Goal: Transaction & Acquisition: Book appointment/travel/reservation

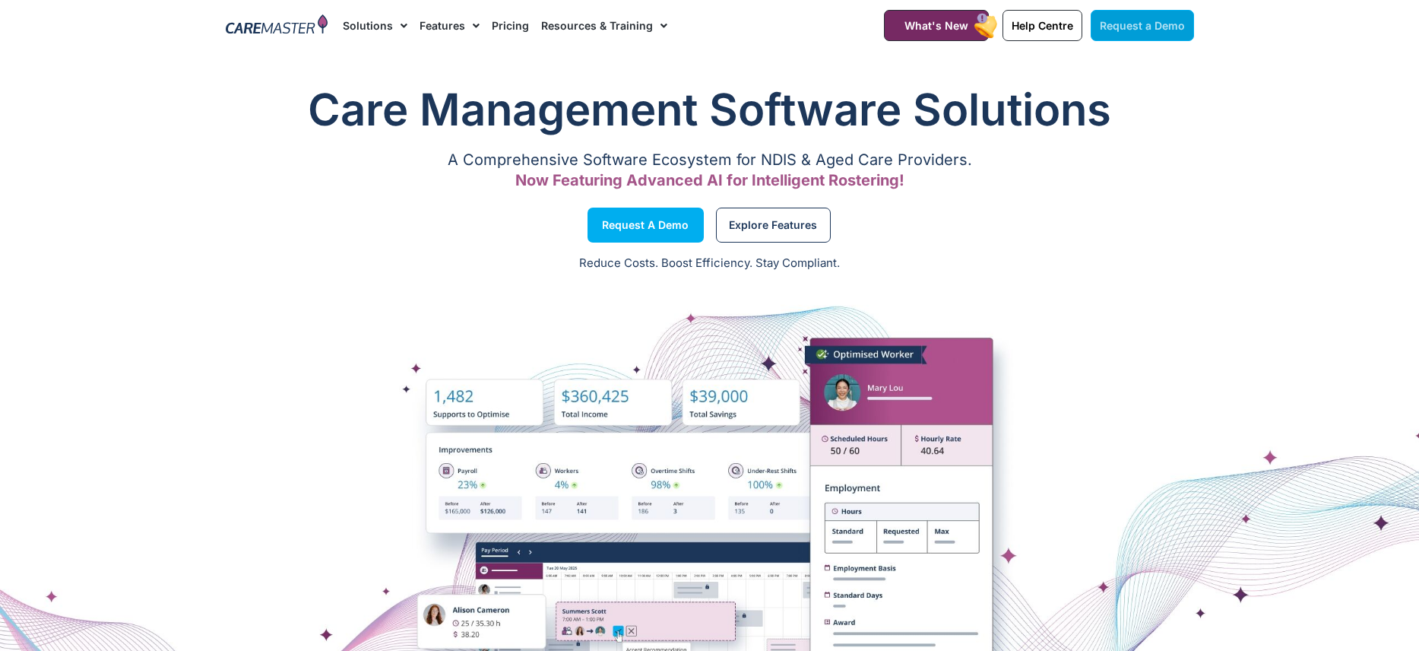
click at [1157, 36] on link "Request a Demo" at bounding box center [1142, 25] width 103 height 31
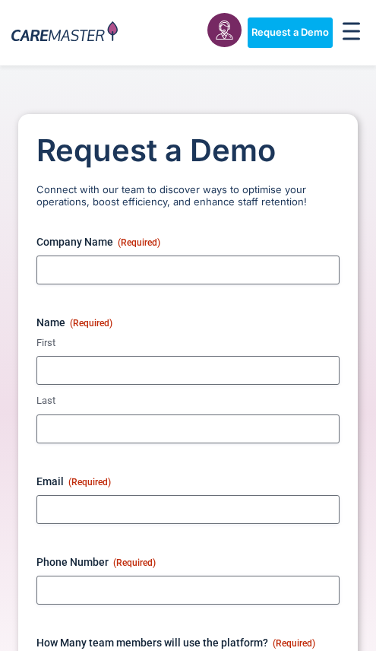
click at [361, 38] on div "Menu Toggle" at bounding box center [352, 32] width 27 height 30
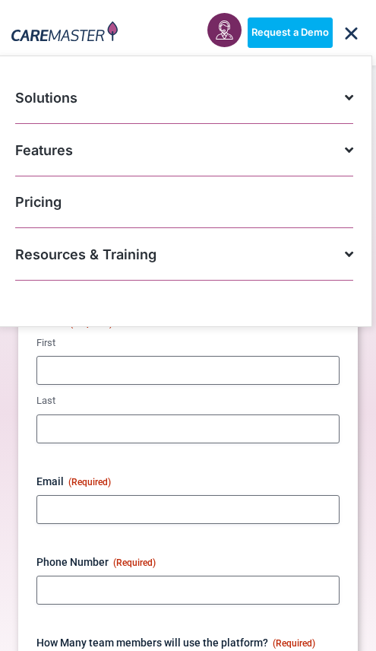
click at [348, 258] on span at bounding box center [345, 253] width 16 height 29
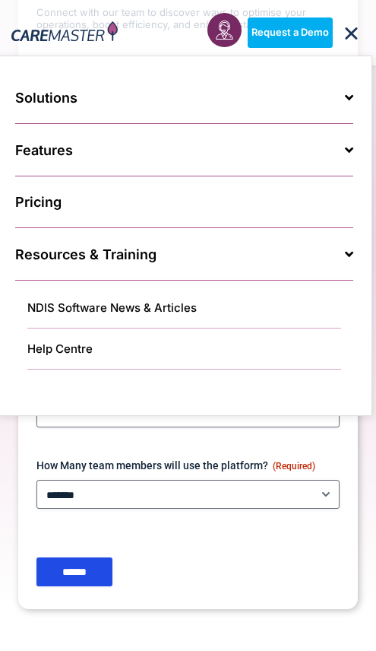
scroll to position [304, 0]
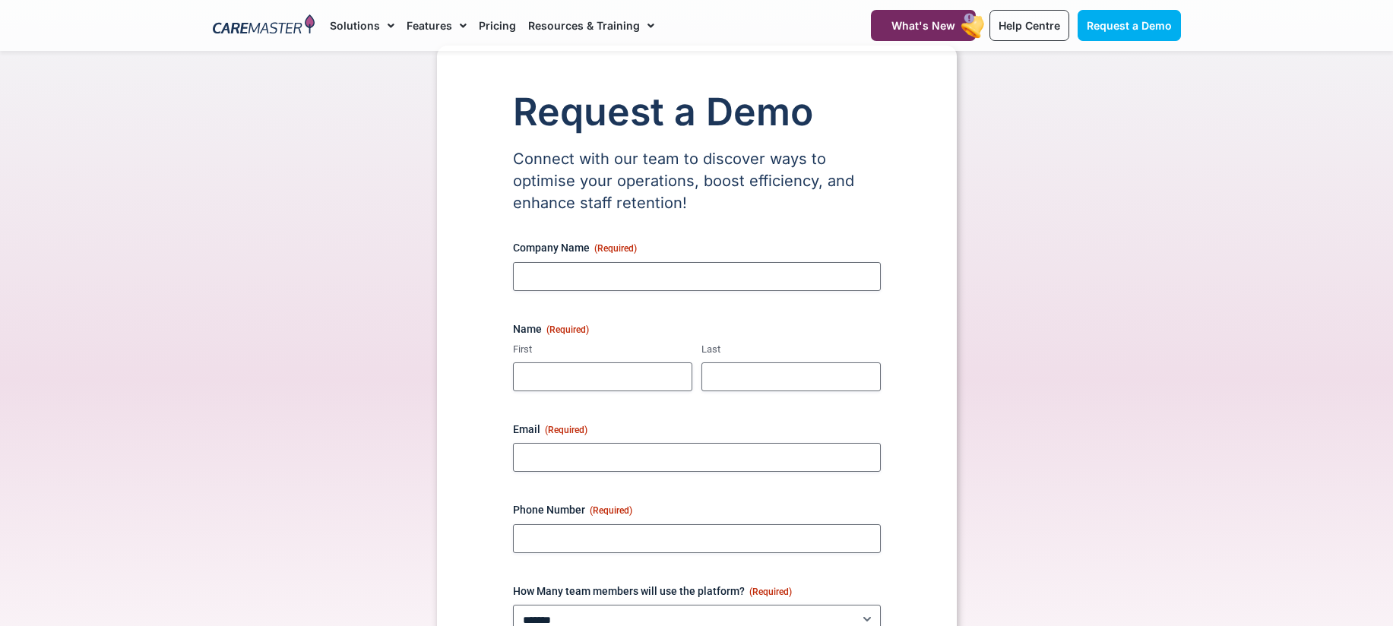
scroll to position [0, 0]
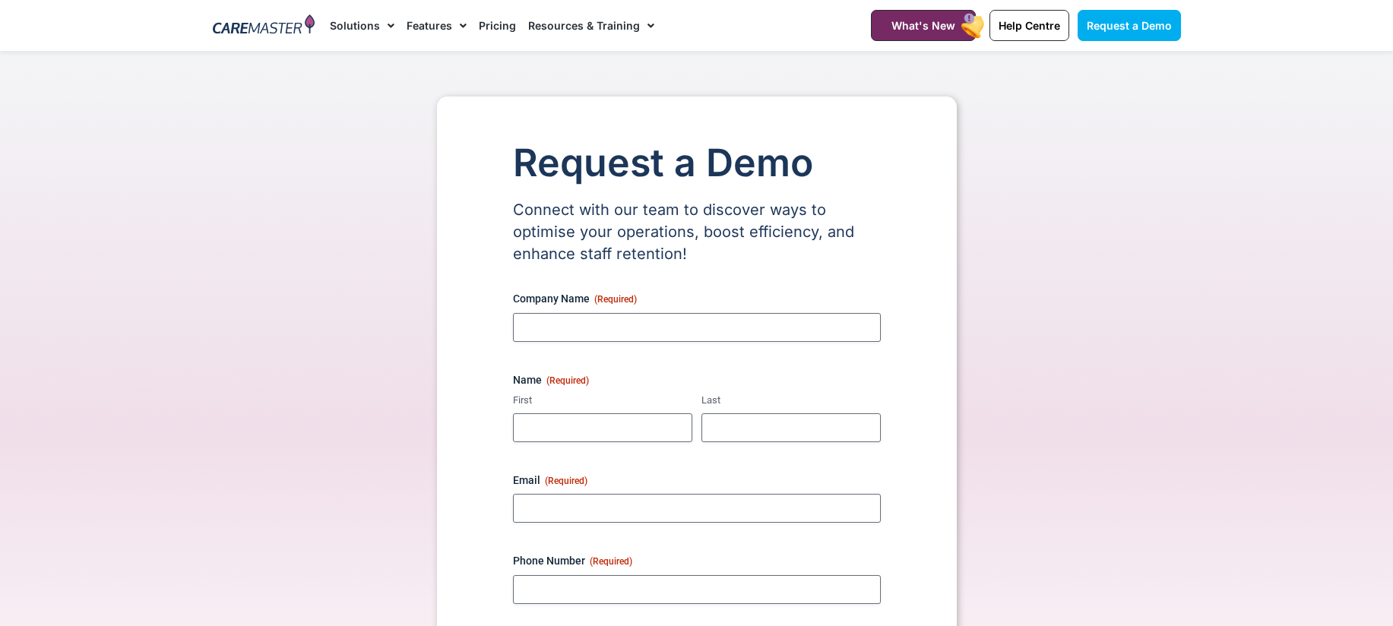
click at [246, 30] on img at bounding box center [264, 25] width 103 height 23
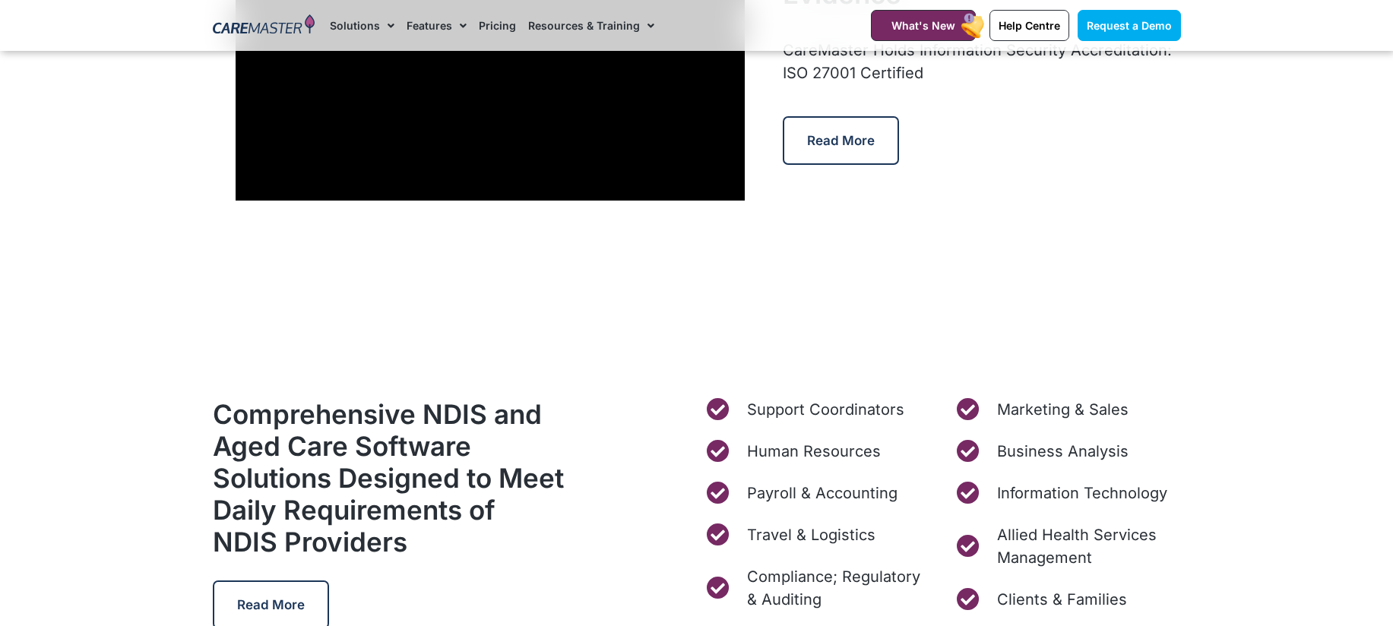
scroll to position [4181, 0]
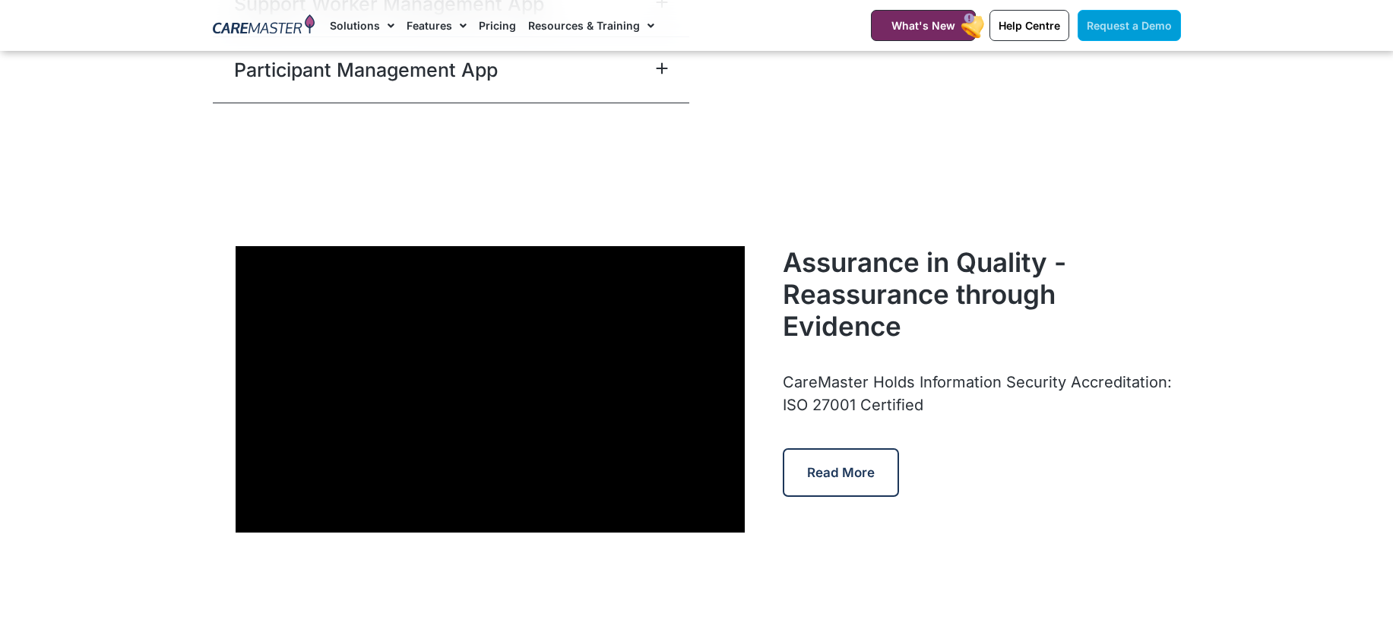
click at [1112, 31] on span "Request a Demo" at bounding box center [1129, 25] width 85 height 13
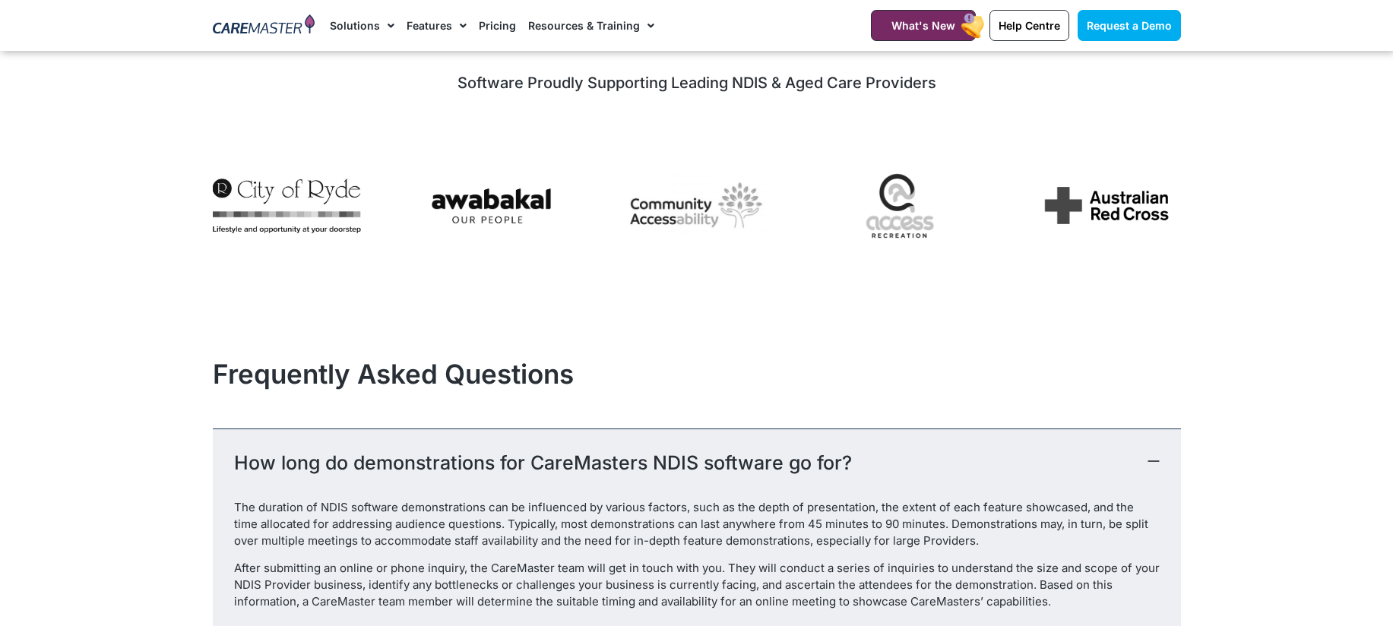
scroll to position [1368, 0]
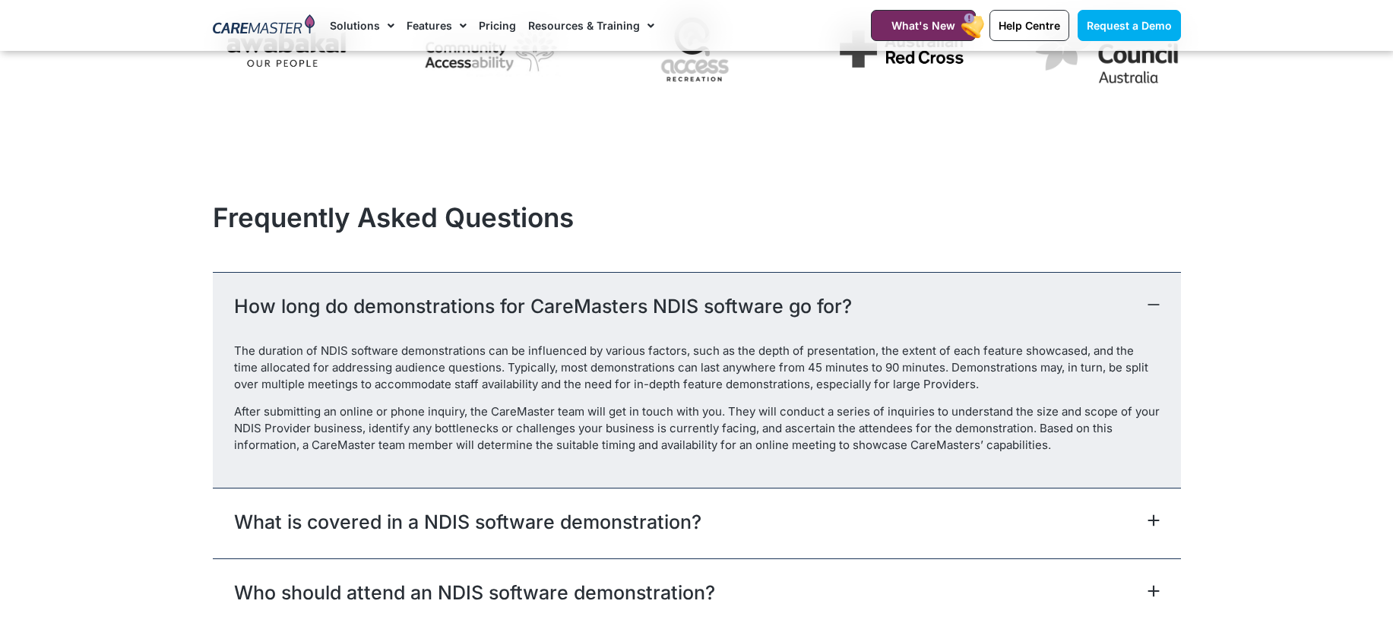
click at [1161, 303] on div "How long do demonstrations for CareMasters NDIS software go for?" at bounding box center [697, 307] width 968 height 71
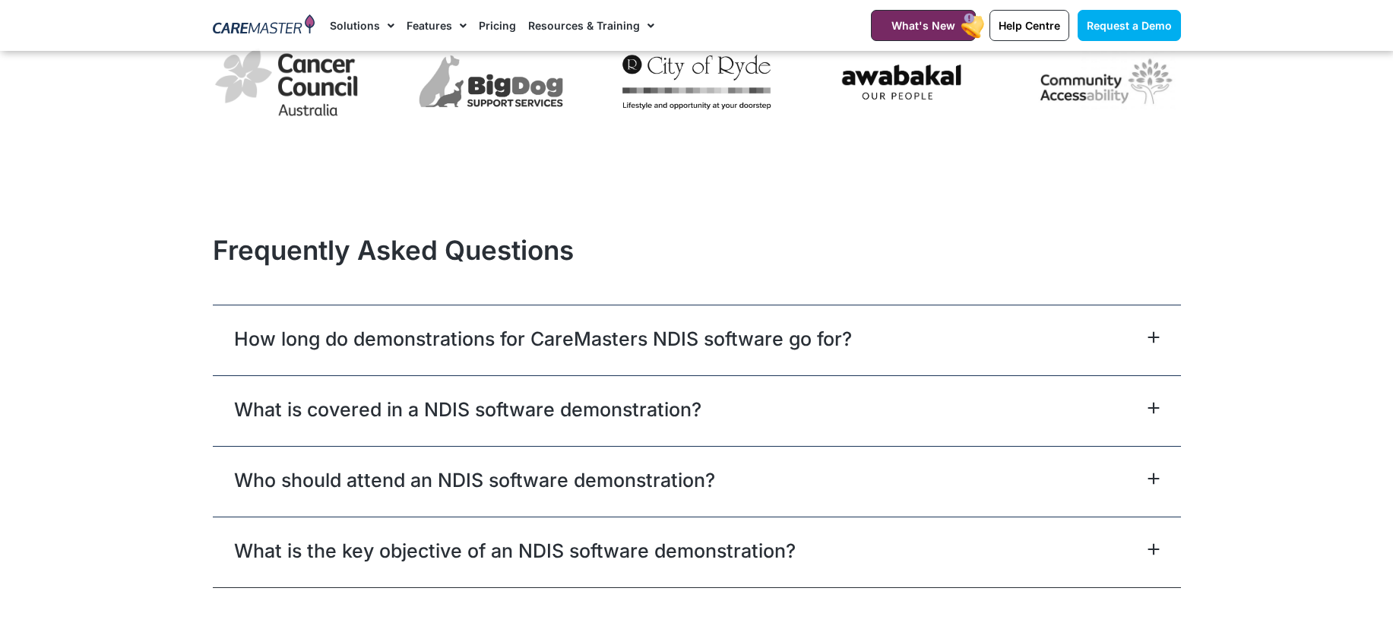
scroll to position [1107, 0]
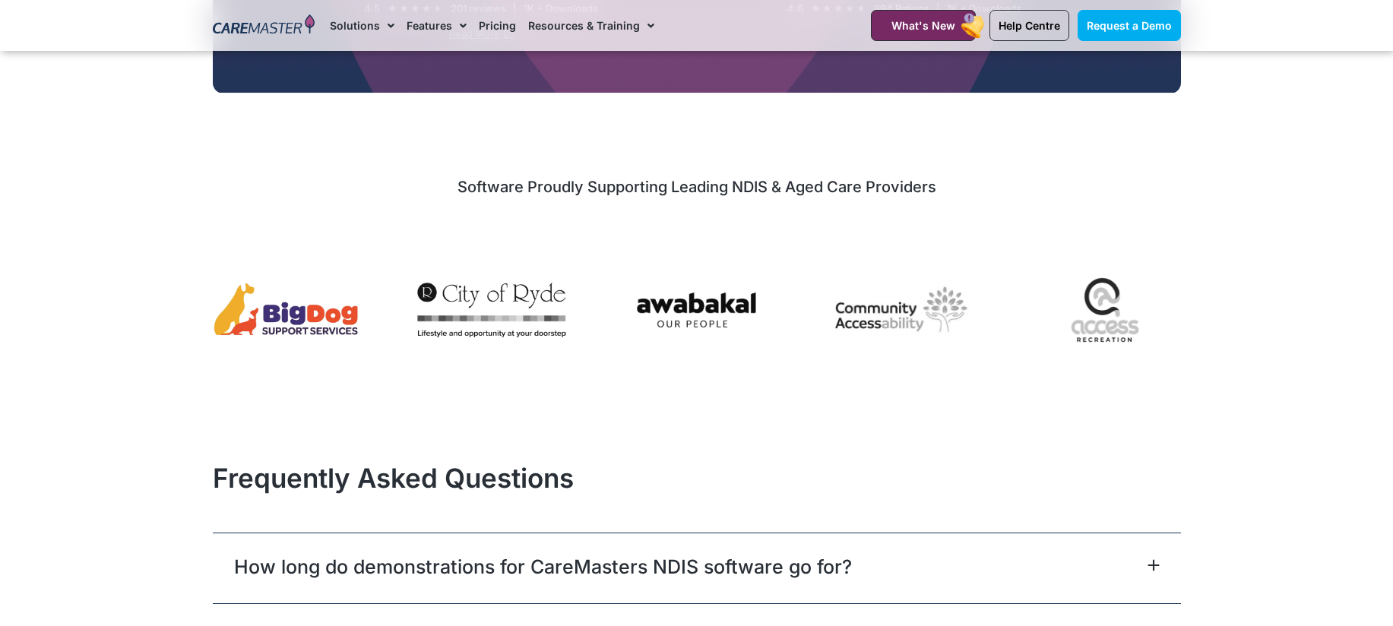
click at [268, 325] on img "3 / 7" at bounding box center [286, 310] width 148 height 58
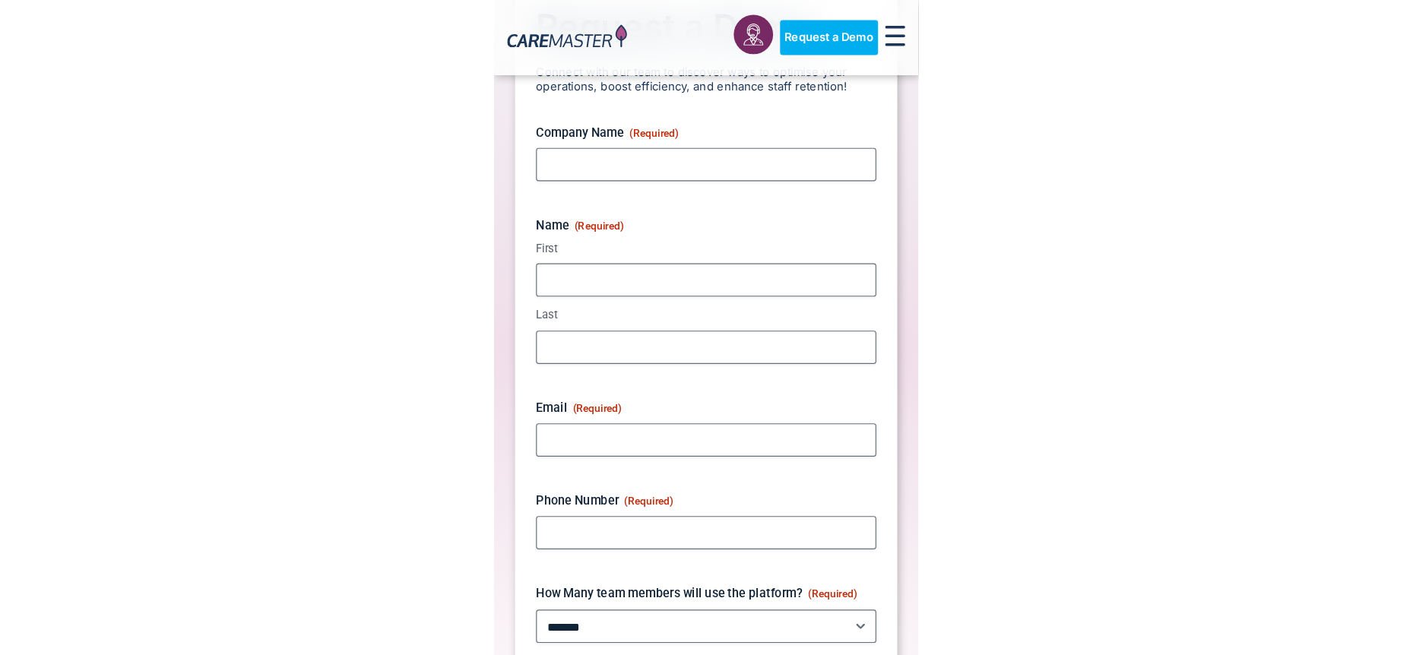
scroll to position [0, 0]
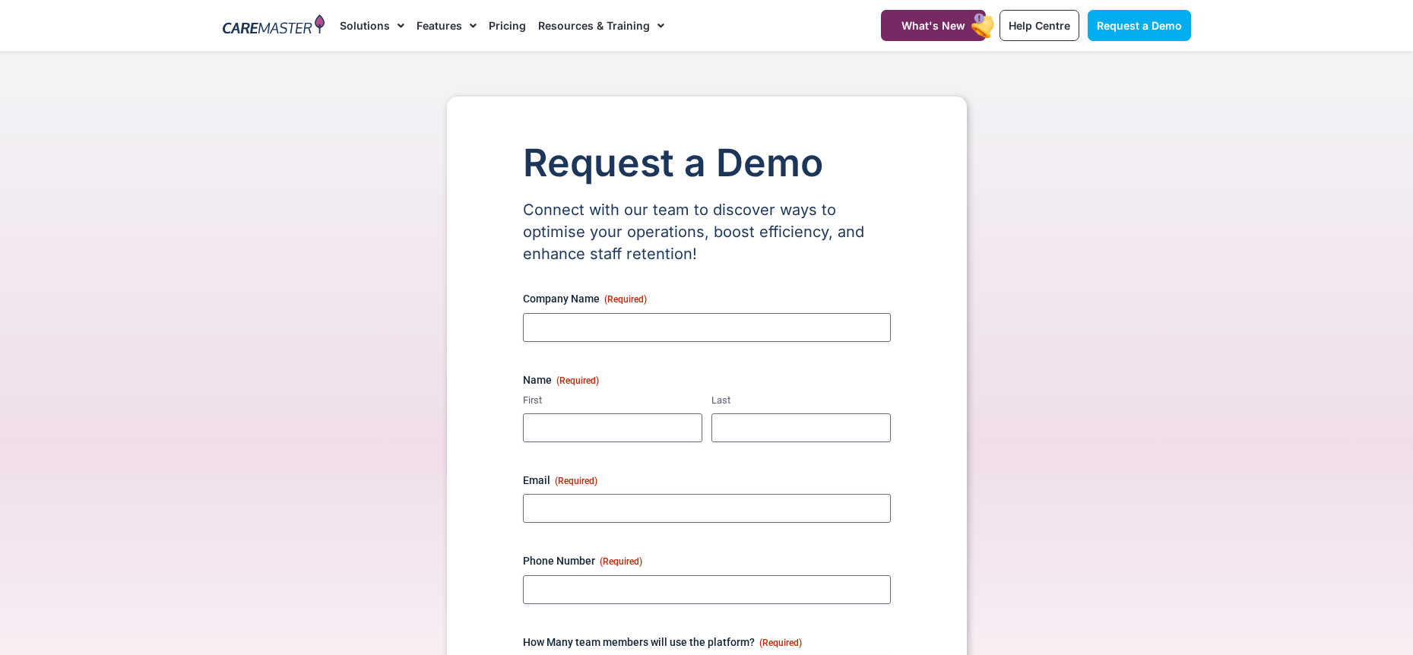
click at [345, 445] on div "Request a Demo Connect with our team to discover ways to optimise your operatio…" at bounding box center [707, 465] width 984 height 736
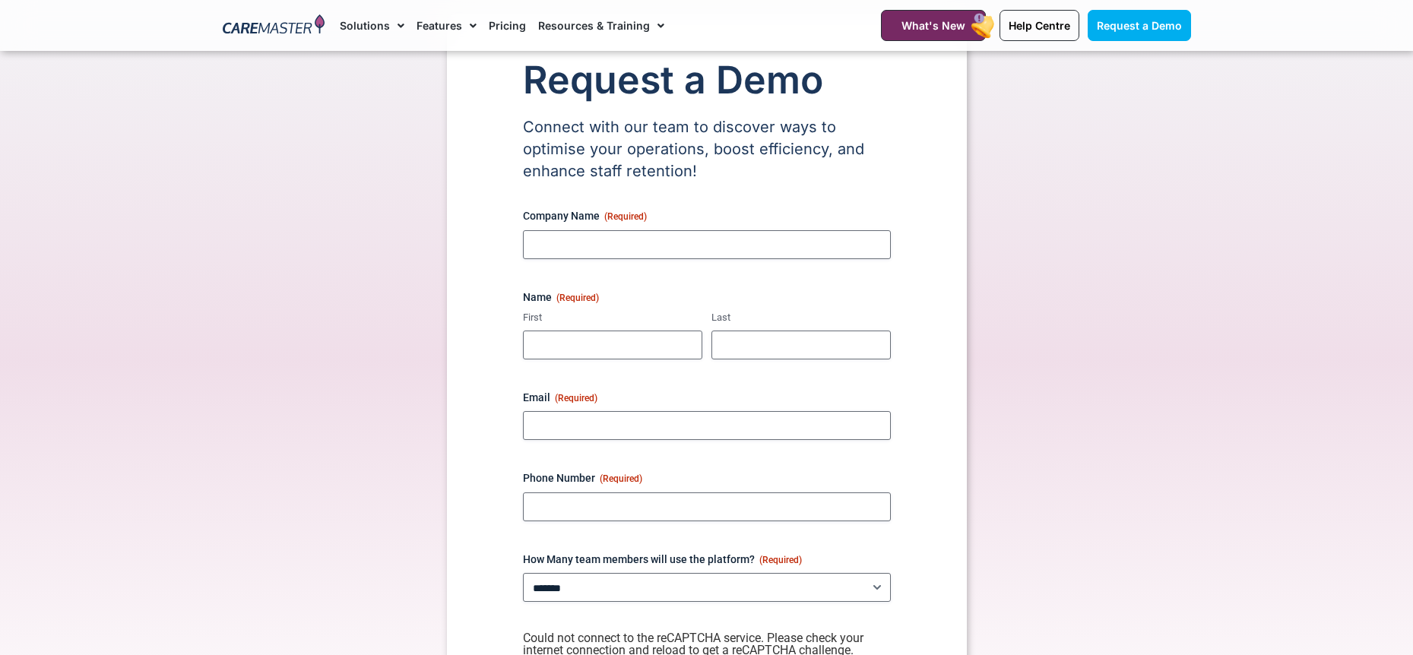
scroll to position [228, 0]
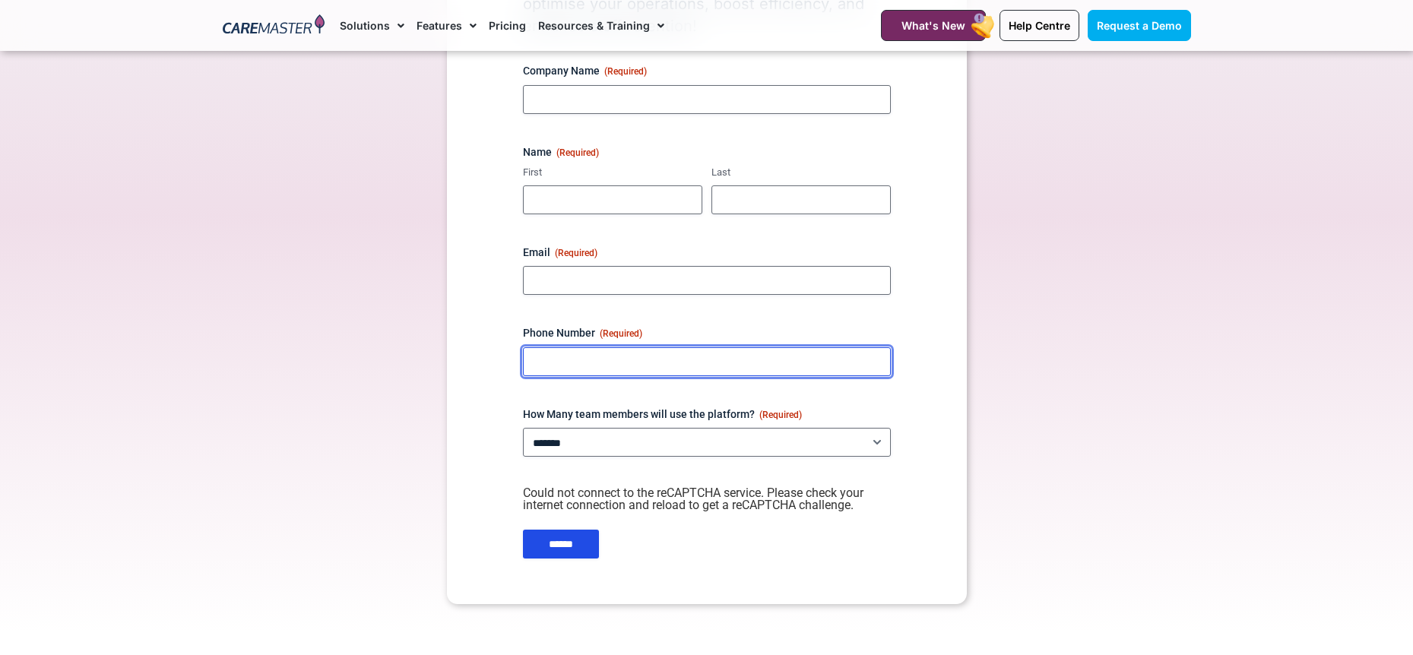
click at [577, 353] on input "Phone Number (Required)" at bounding box center [707, 361] width 368 height 29
click at [581, 356] on input "Phone Number (Required)" at bounding box center [707, 361] width 368 height 29
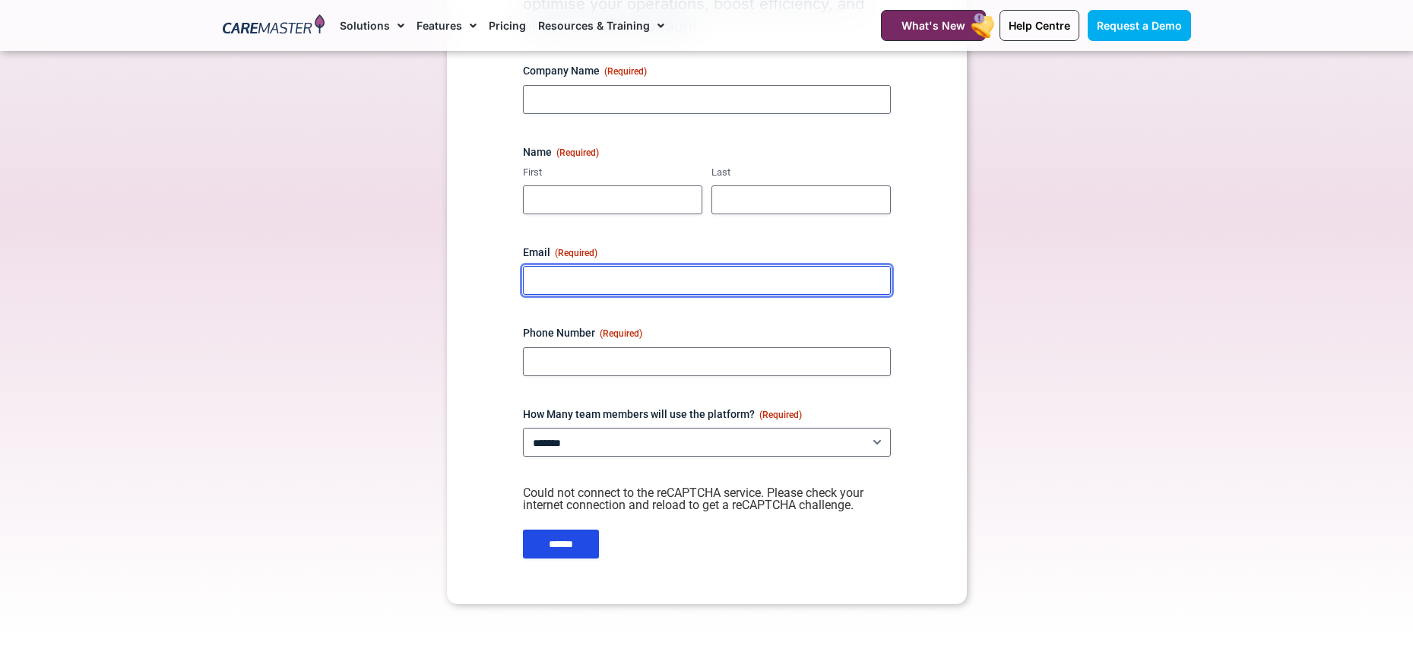
click at [630, 275] on input "Email (Required)" at bounding box center [707, 280] width 368 height 29
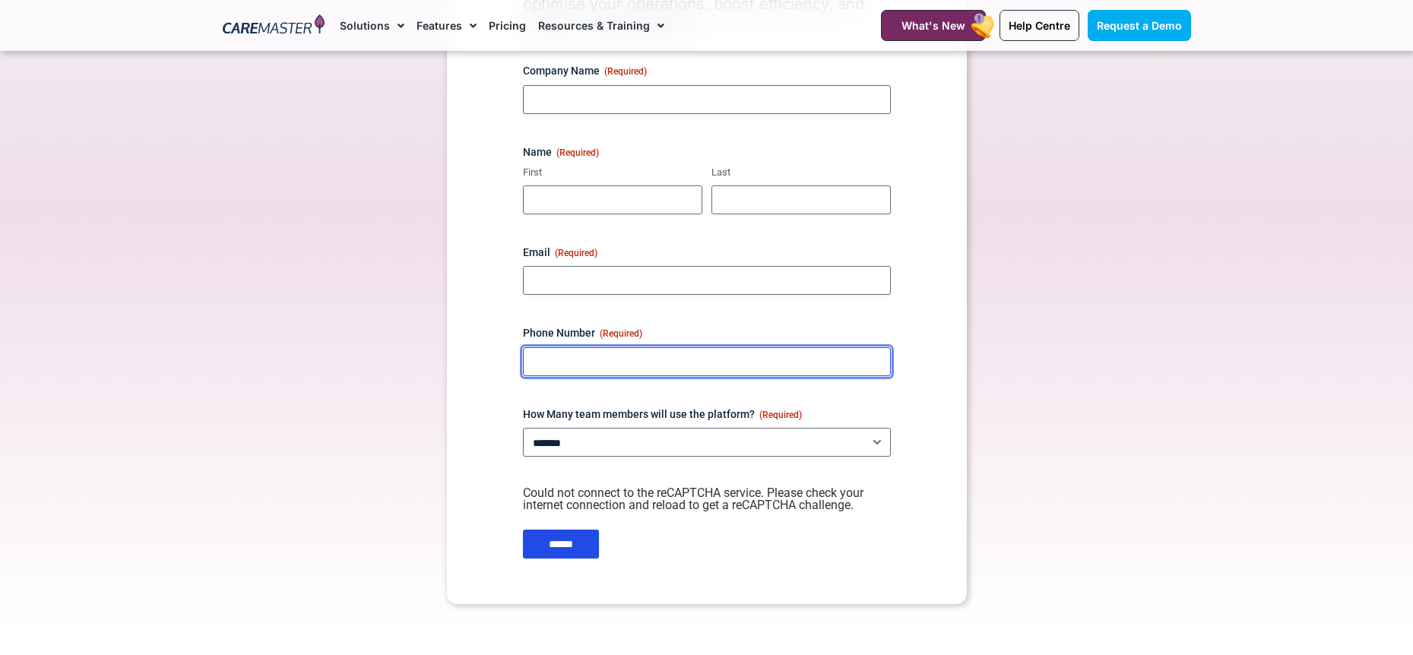
click at [584, 357] on input "Phone Number (Required)" at bounding box center [707, 361] width 368 height 29
click at [631, 350] on input "Phone Number (Required)" at bounding box center [707, 361] width 368 height 29
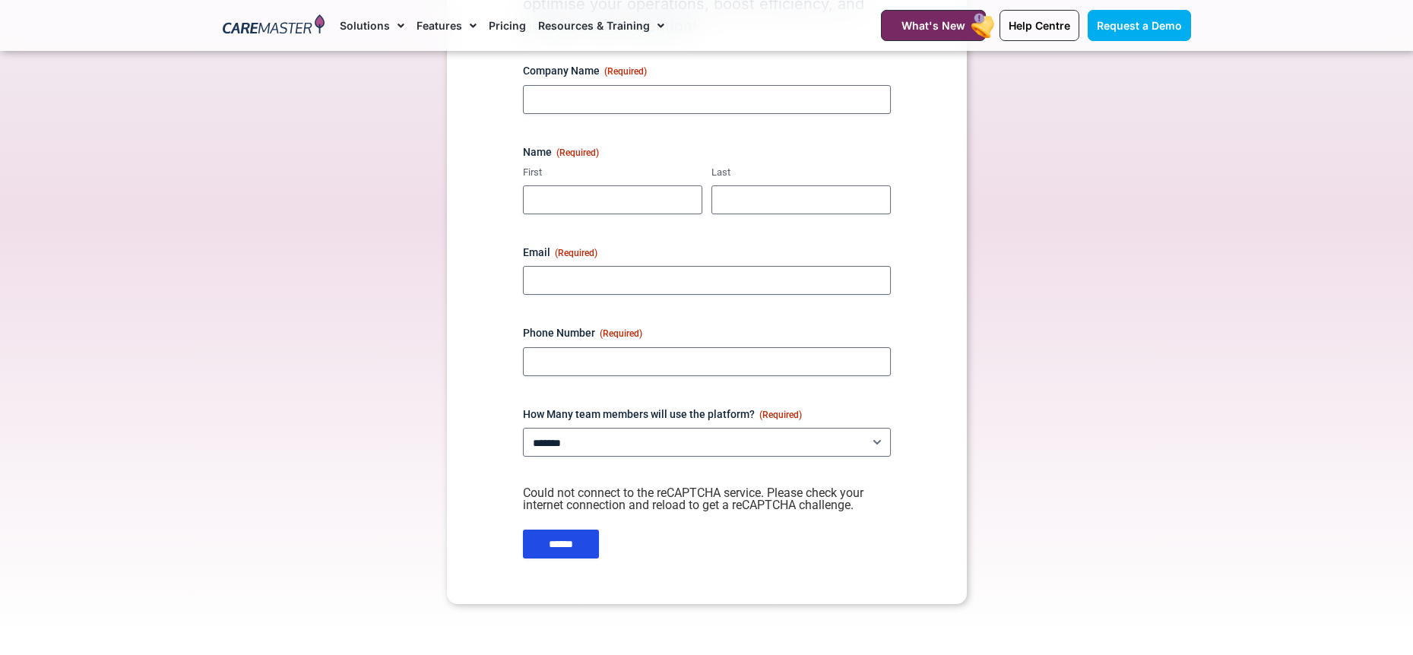
click at [677, 331] on label "Phone Number (Required)" at bounding box center [707, 332] width 368 height 15
click at [677, 347] on input "Phone Number (Required)" at bounding box center [707, 361] width 368 height 29
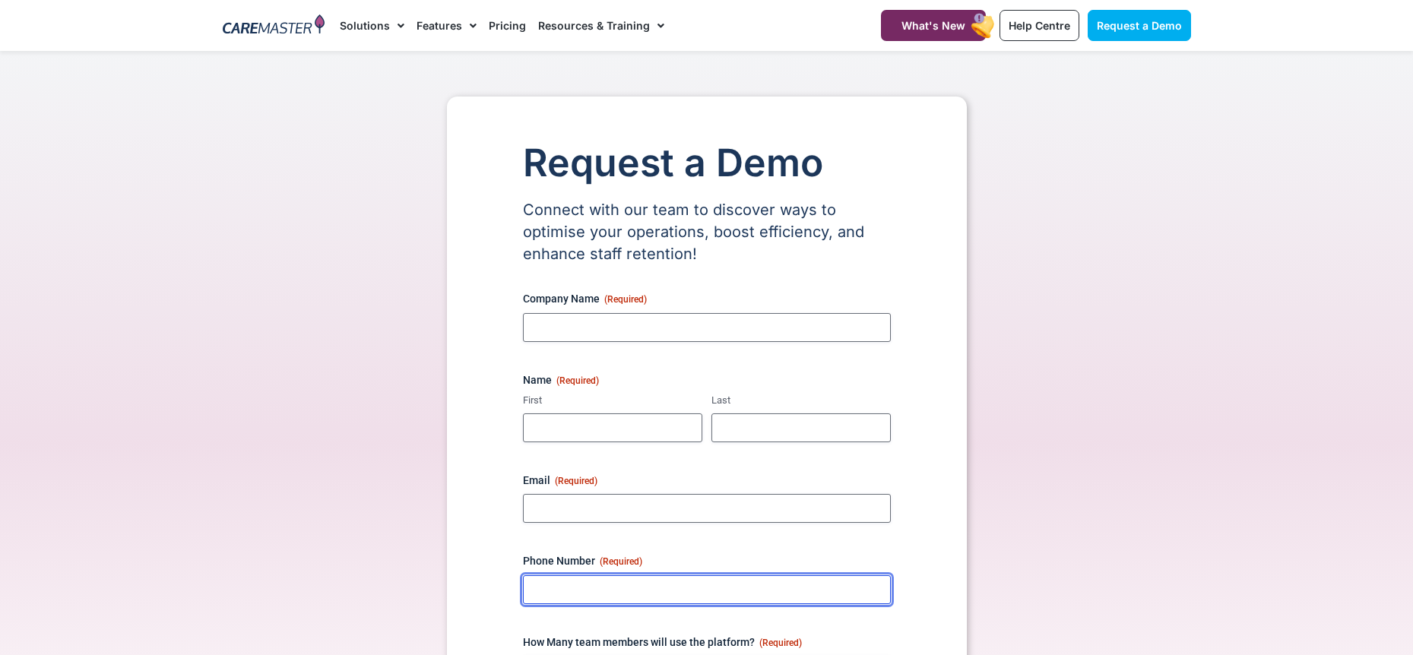
scroll to position [304, 0]
